Goal: Check status: Check status

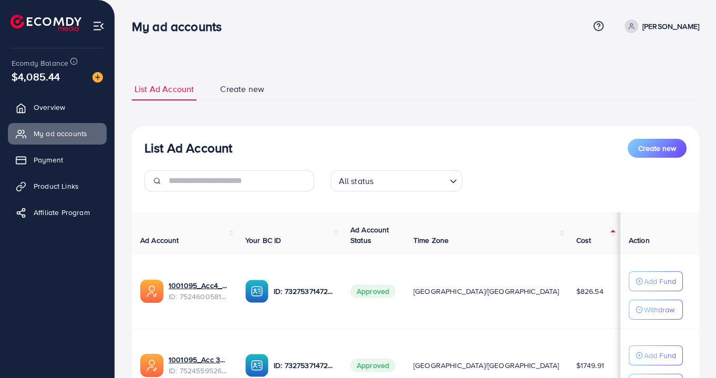
scroll to position [454, 0]
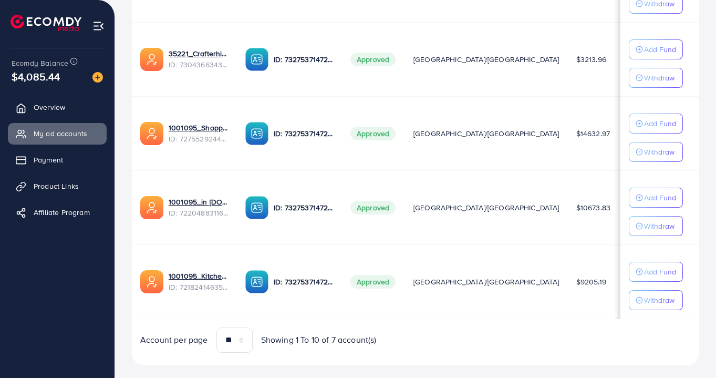
click at [201, 277] on link "1001095_Kitchenlyst_1680641549988" at bounding box center [199, 276] width 60 height 11
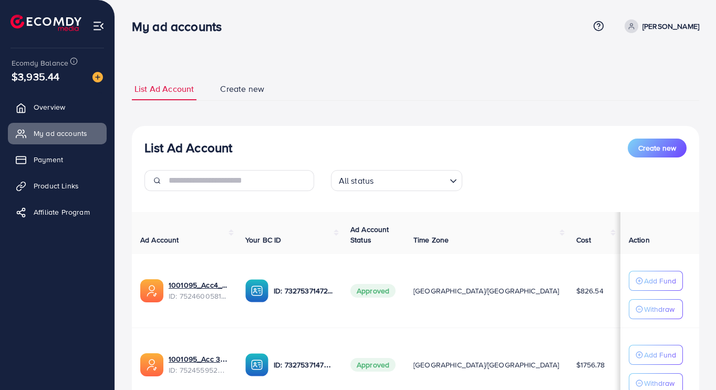
click at [49, 136] on span "My ad accounts" at bounding box center [61, 133] width 54 height 11
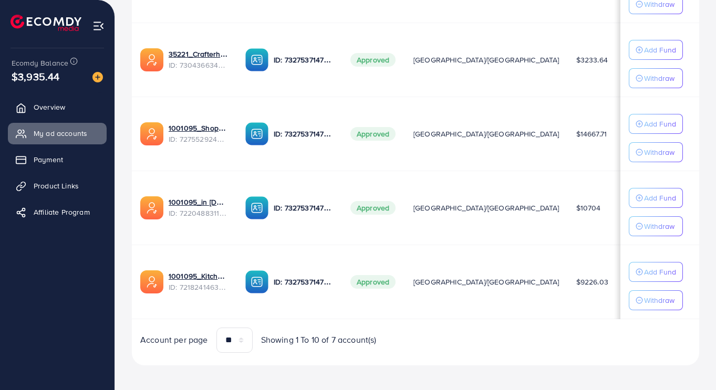
scroll to position [460, 0]
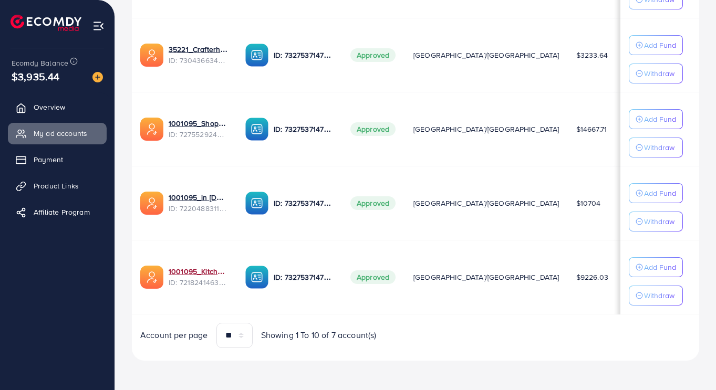
click at [188, 266] on link "1001095_Kitchenlyst_1680641549988" at bounding box center [199, 271] width 60 height 11
click at [191, 194] on link "1001095_in [DOMAIN_NAME]_1681150971525" at bounding box center [199, 197] width 60 height 11
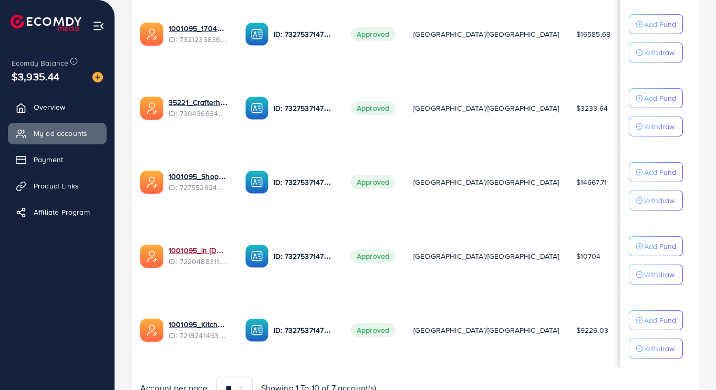
scroll to position [406, 0]
click at [191, 176] on link "1001095_Shopping Center" at bounding box center [199, 176] width 60 height 11
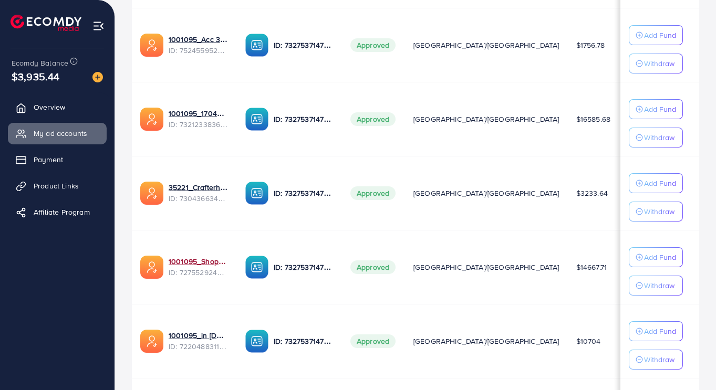
scroll to position [311, 0]
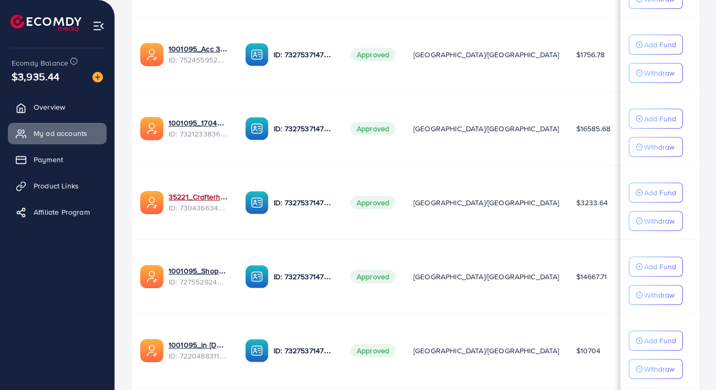
click at [184, 201] on link "35221_Crafterhide ad_1700680330947" at bounding box center [199, 197] width 60 height 11
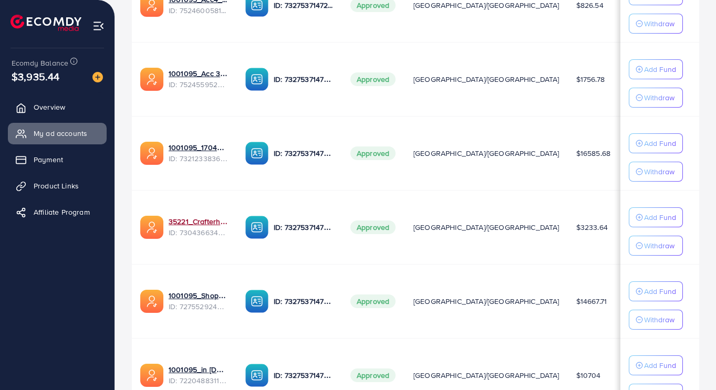
scroll to position [271, 0]
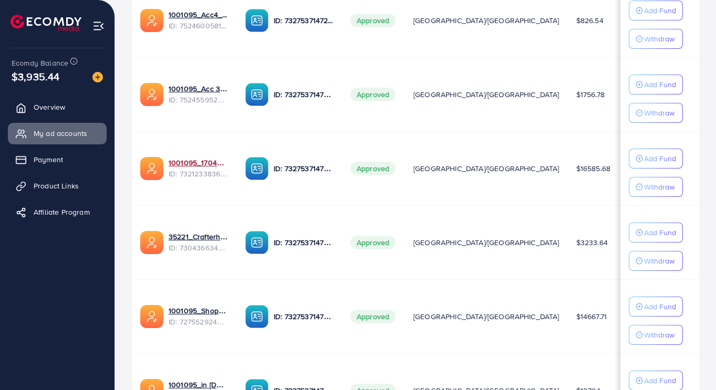
click at [178, 166] on link "1001095_1704607619722" at bounding box center [199, 163] width 60 height 11
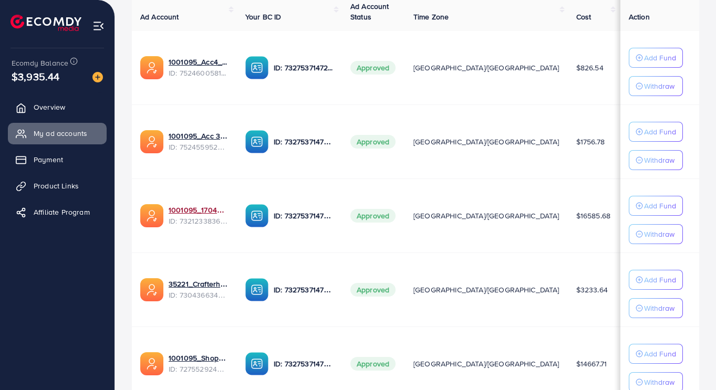
scroll to position [224, 0]
click at [203, 65] on link "1001095_Acc4_1751957612300" at bounding box center [199, 61] width 60 height 11
click at [200, 133] on link "1001095_Acc 3_1751948238983" at bounding box center [199, 135] width 60 height 11
